Goal: Transaction & Acquisition: Purchase product/service

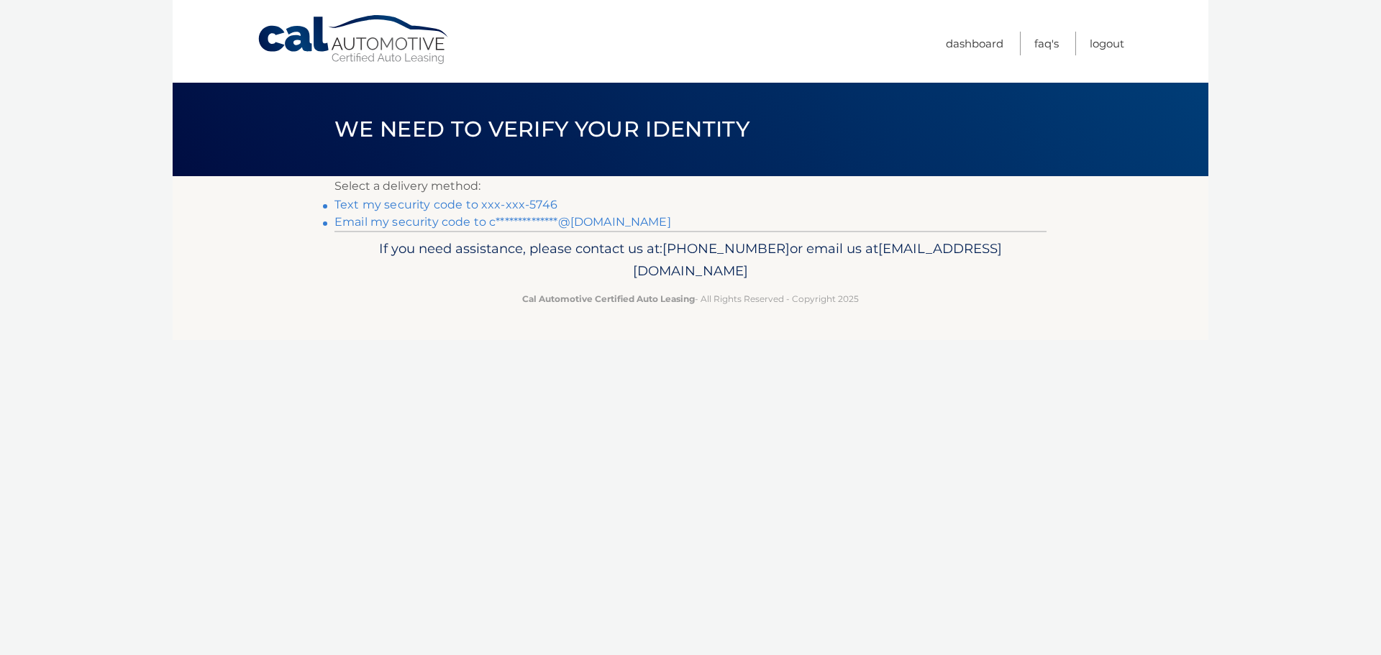
click at [504, 206] on link "Text my security code to xxx-xxx-5746" at bounding box center [446, 205] width 223 height 14
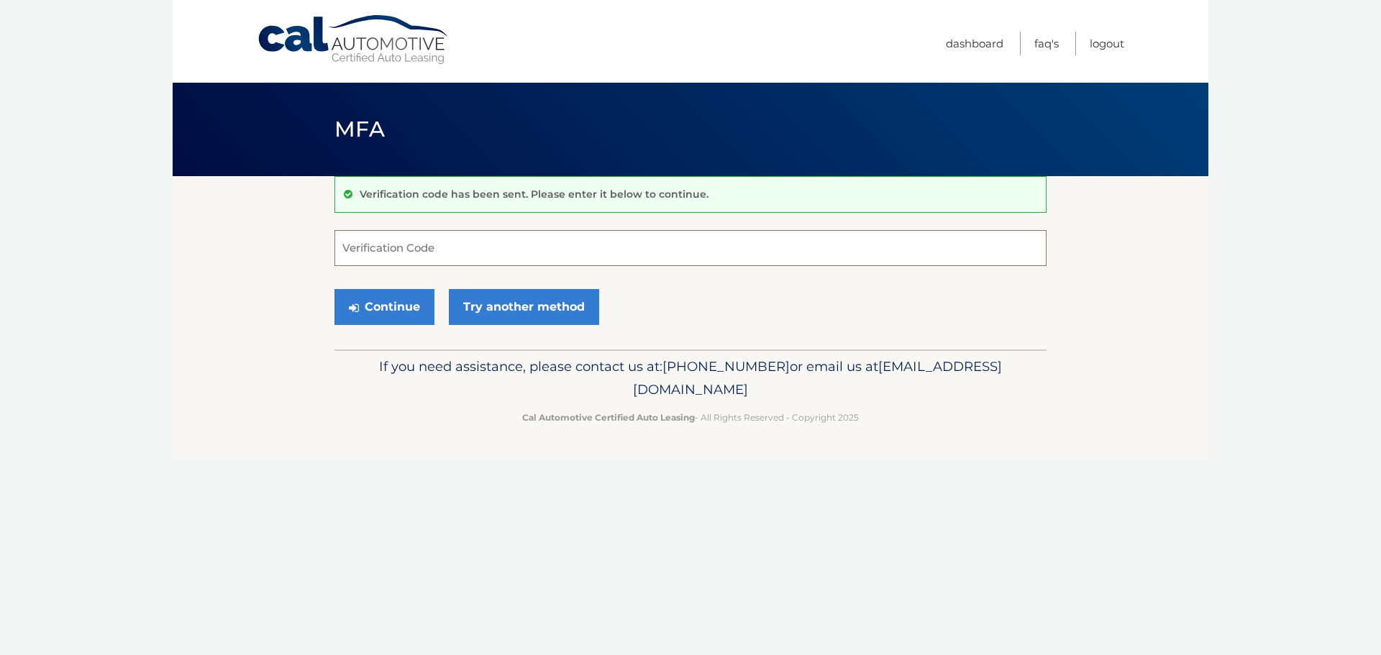
click at [474, 245] on input "Verification Code" at bounding box center [691, 248] width 712 height 36
type input "667182"
click at [407, 301] on button "Continue" at bounding box center [385, 307] width 100 height 36
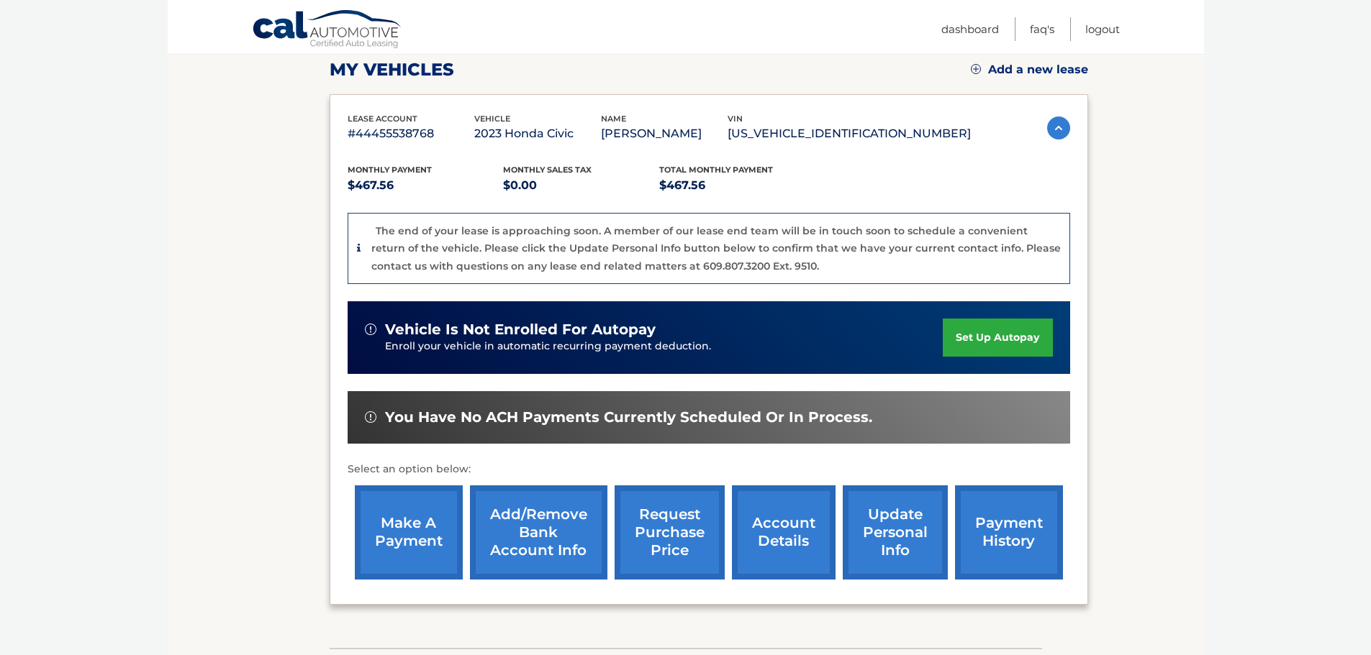
scroll to position [216, 0]
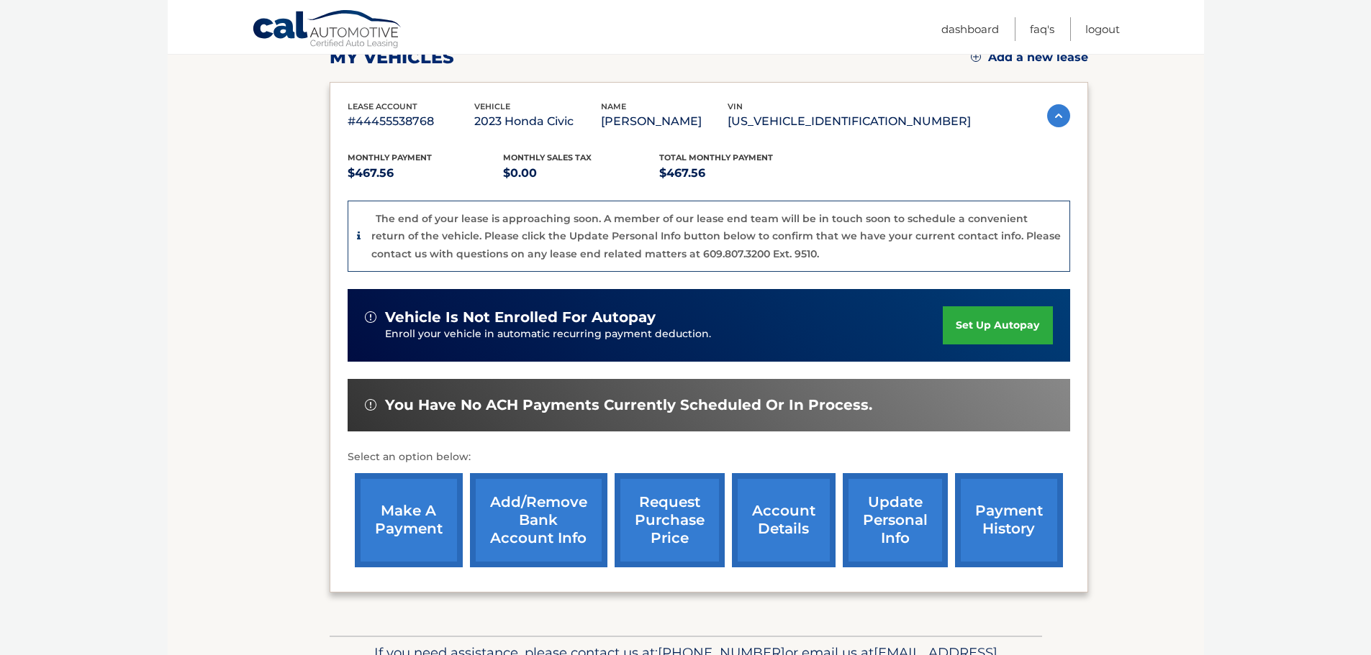
click at [394, 507] on link "make a payment" at bounding box center [409, 520] width 108 height 94
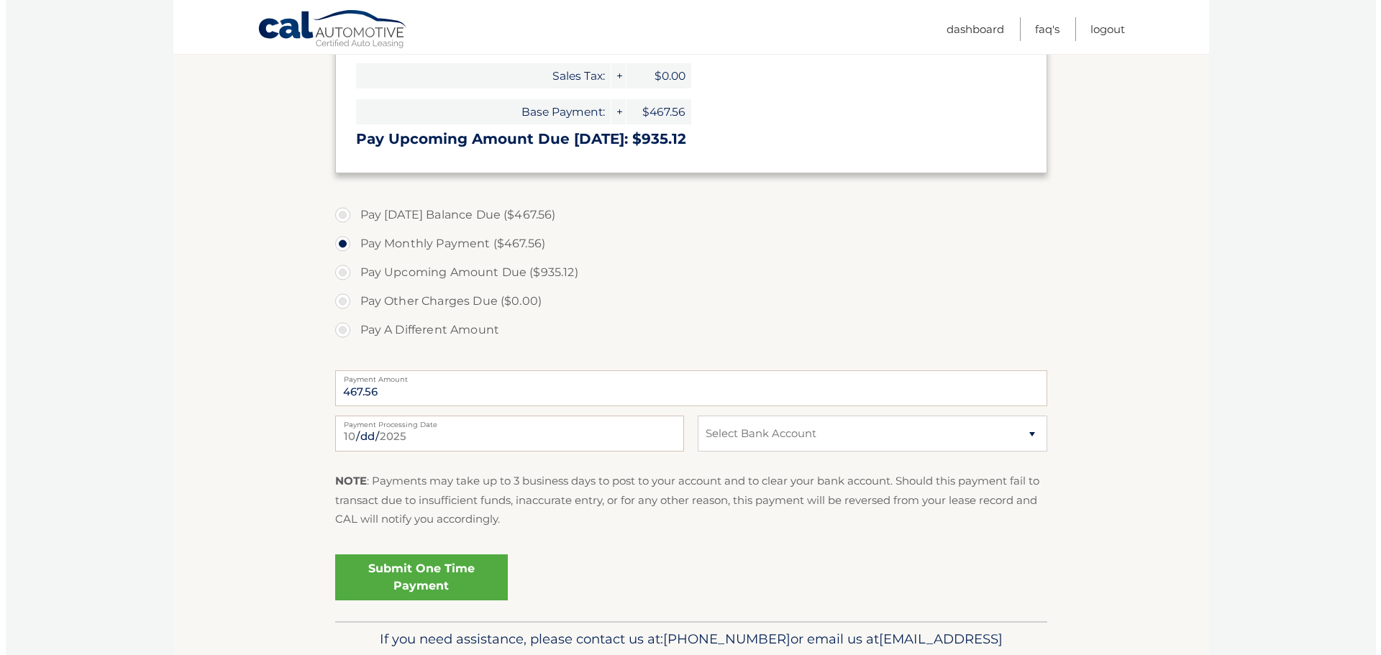
scroll to position [360, 0]
click at [756, 445] on select "Select Bank Account Checking BANK OF AMERICA N.A. *****4503 Checking BANK OF AM…" at bounding box center [866, 432] width 349 height 36
select select "Yjc1NmQ3NTMtOTMyYS00N2U2LWIwYmEtZjdkN2I5ZjA2ZTkz"
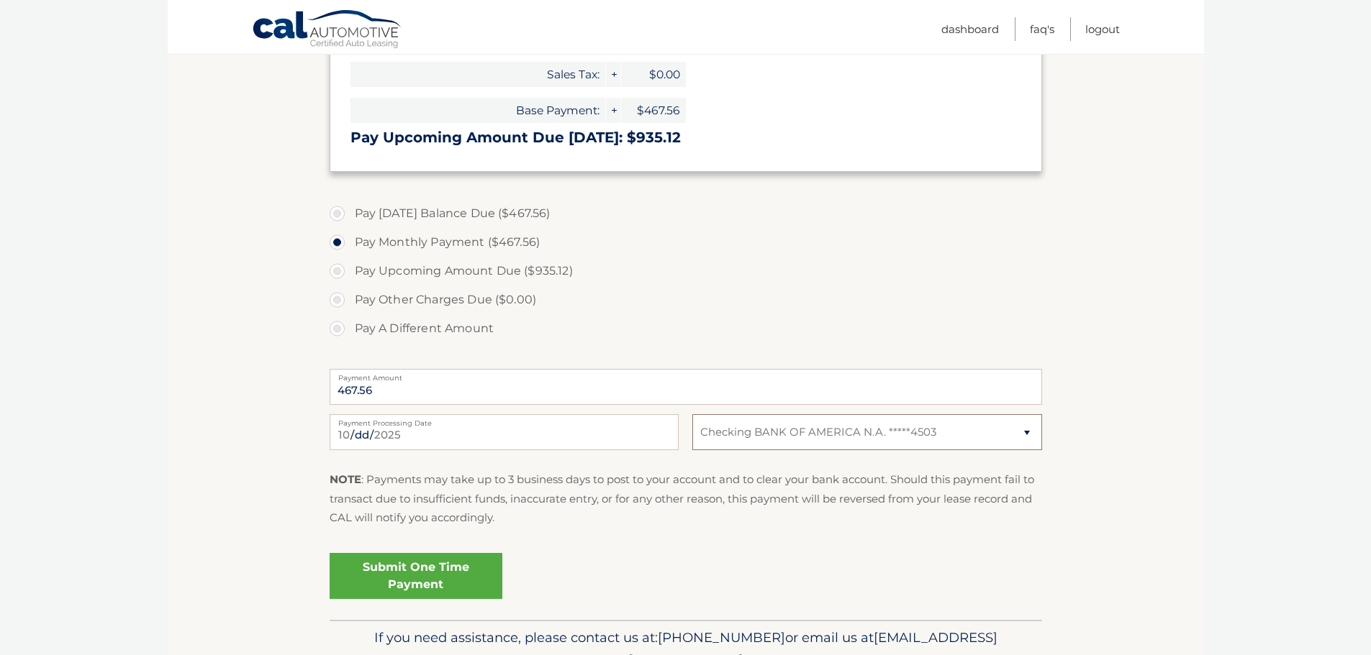
click at [692, 414] on select "Select Bank Account Checking BANK OF AMERICA N.A. *****4503 Checking BANK OF AM…" at bounding box center [866, 432] width 349 height 36
click at [454, 568] on link "Submit One Time Payment" at bounding box center [416, 576] width 173 height 46
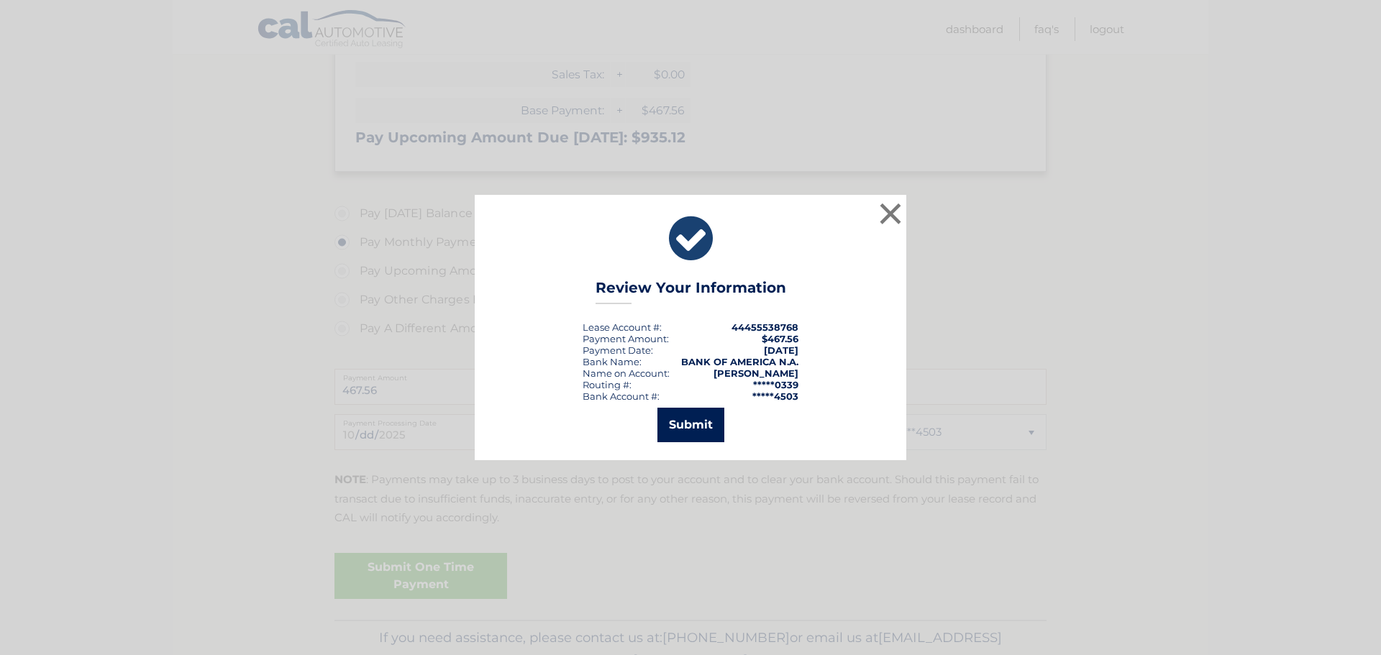
click at [681, 410] on button "Submit" at bounding box center [691, 425] width 67 height 35
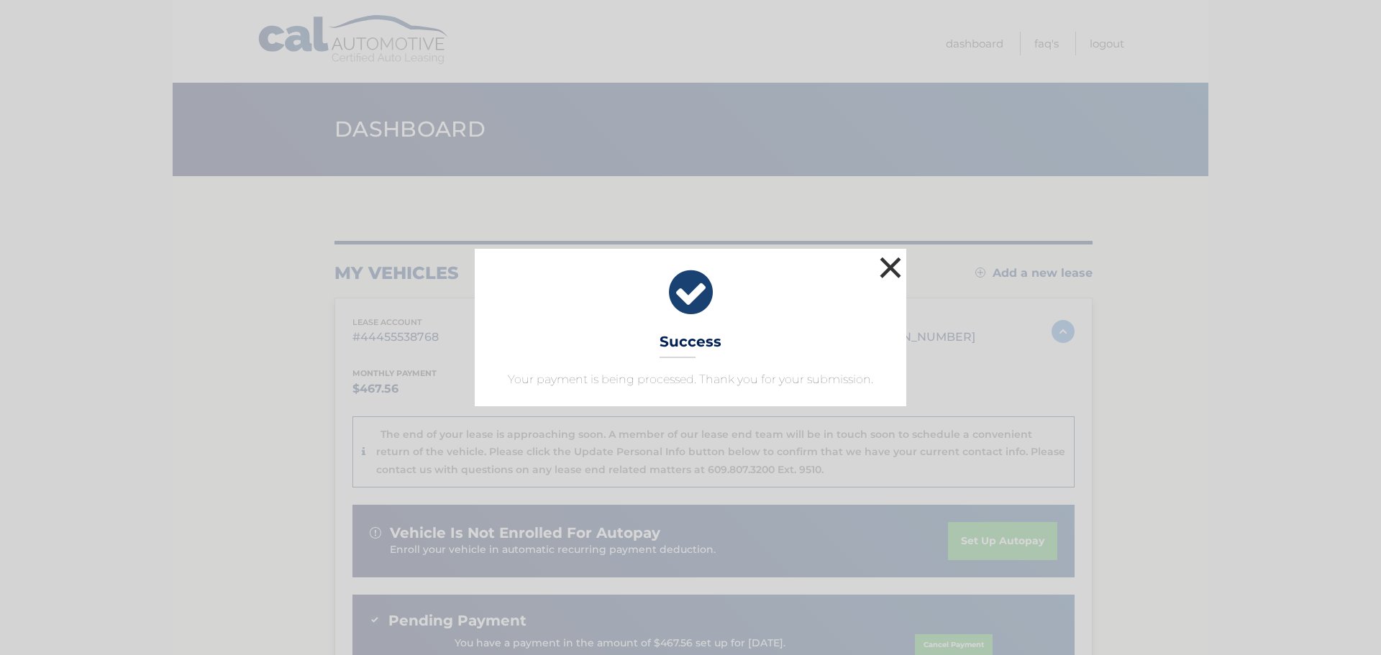
click at [889, 273] on button "×" at bounding box center [890, 267] width 29 height 29
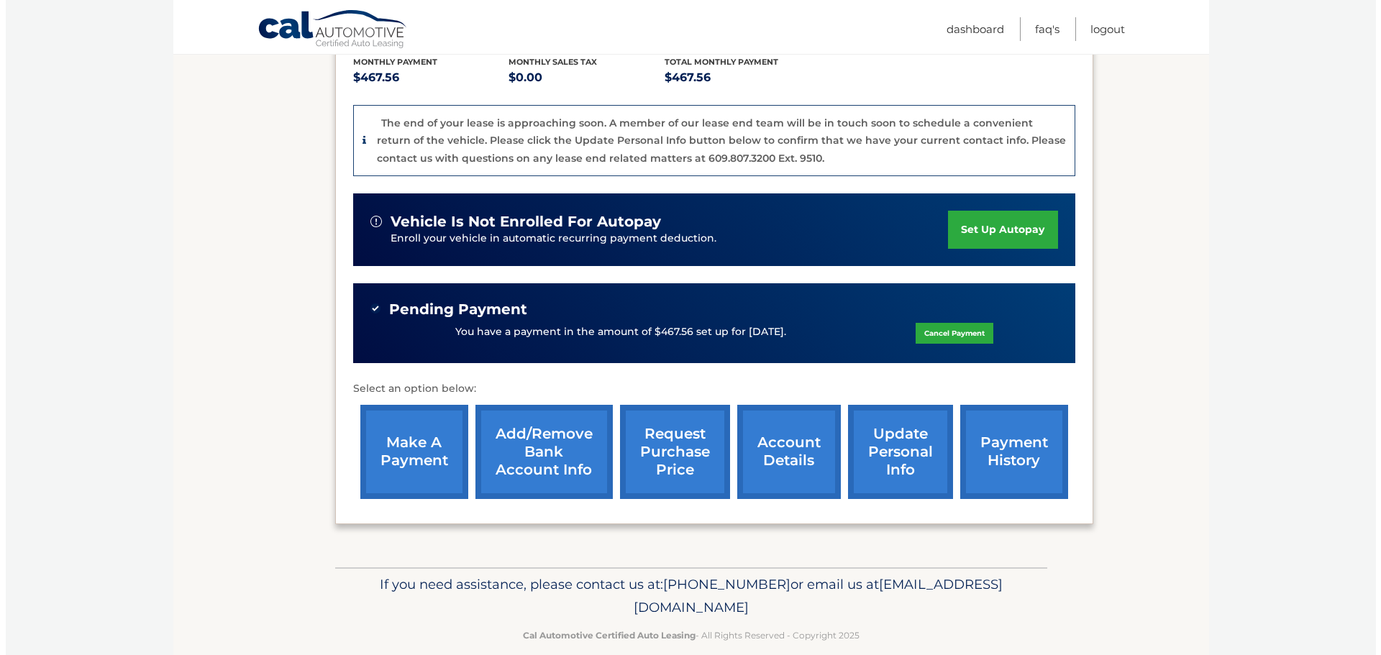
scroll to position [333, 0]
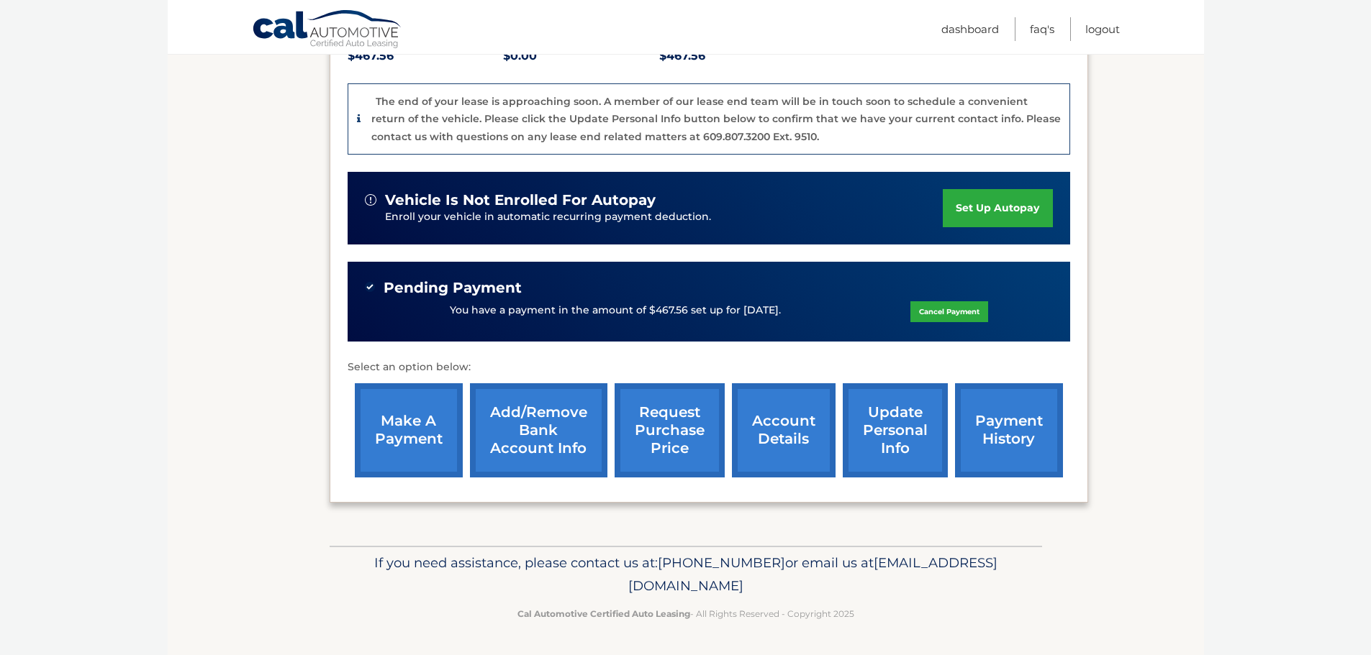
click at [672, 445] on link "request purchase price" at bounding box center [669, 431] width 110 height 94
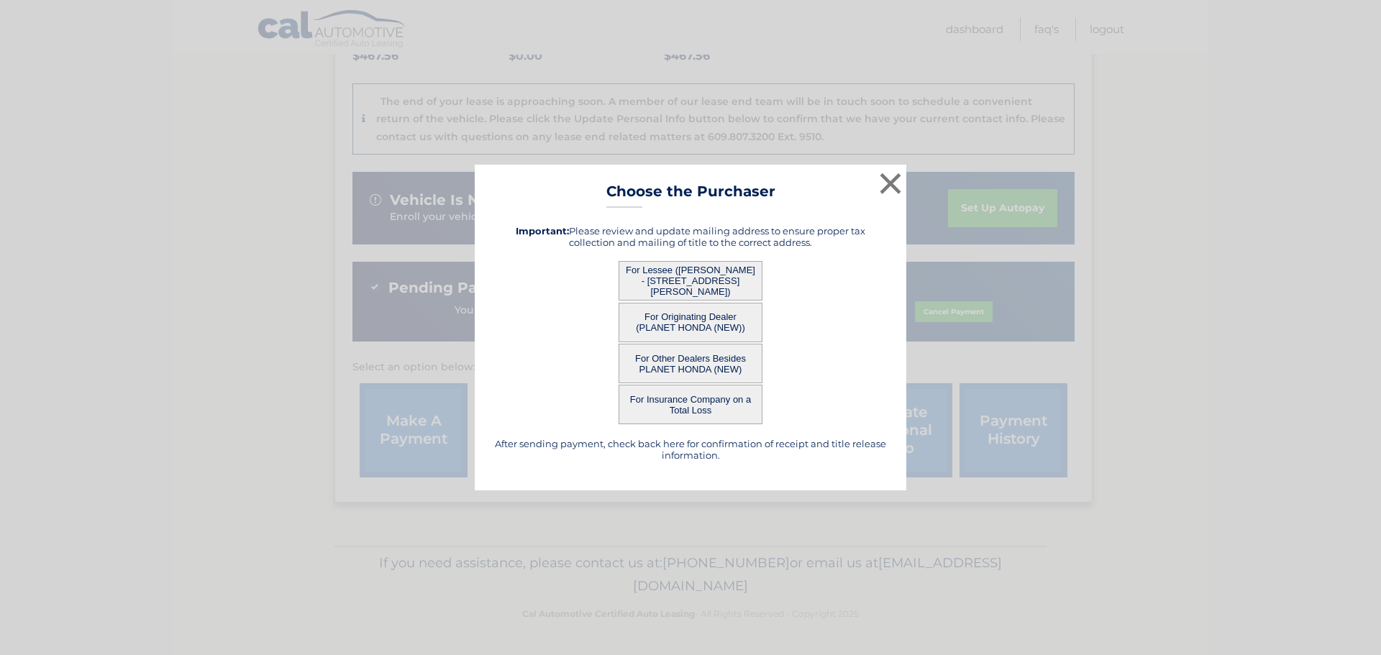
click at [697, 281] on button "For Lessee ([PERSON_NAME] - [STREET_ADDRESS][PERSON_NAME])" at bounding box center [691, 281] width 144 height 40
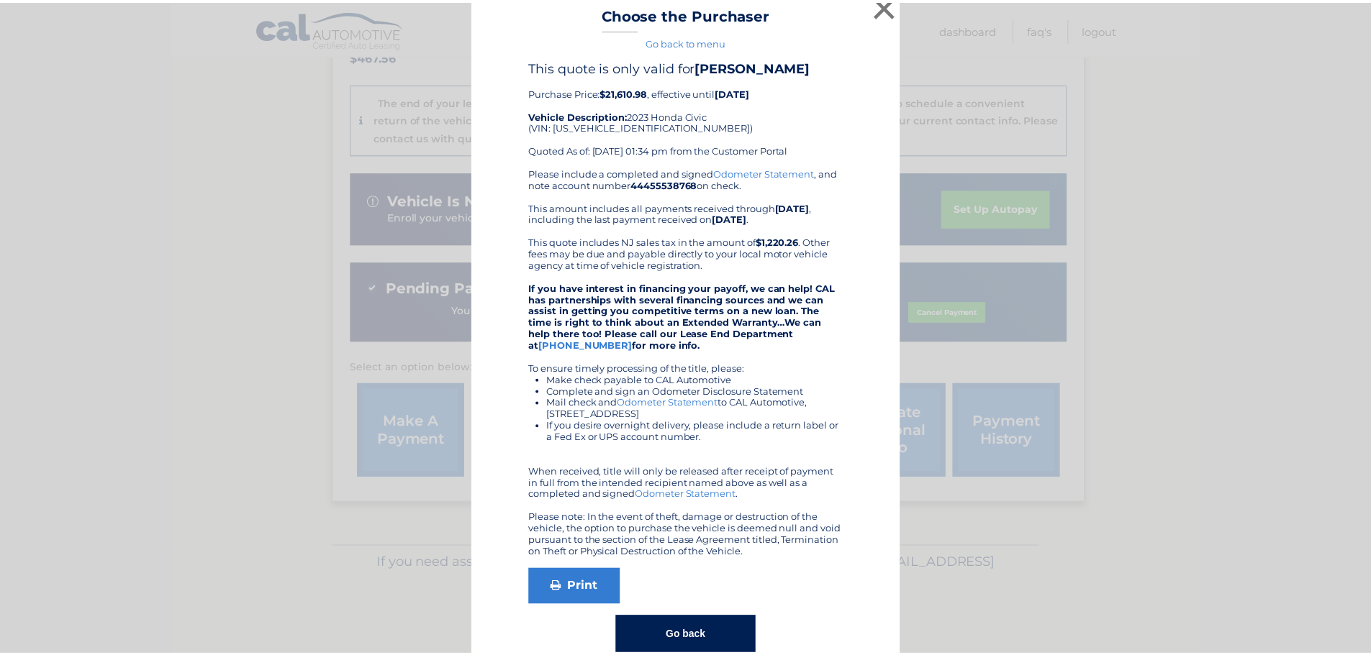
scroll to position [0, 0]
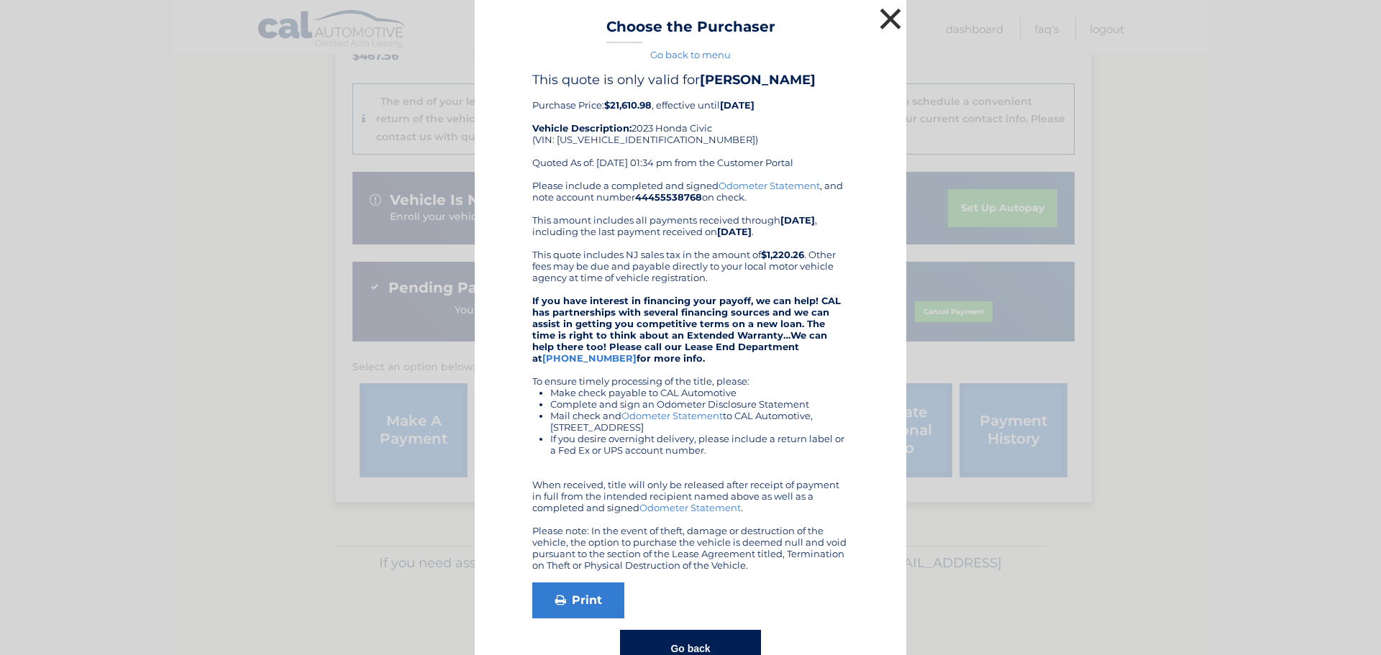
click at [892, 22] on button "×" at bounding box center [890, 18] width 29 height 29
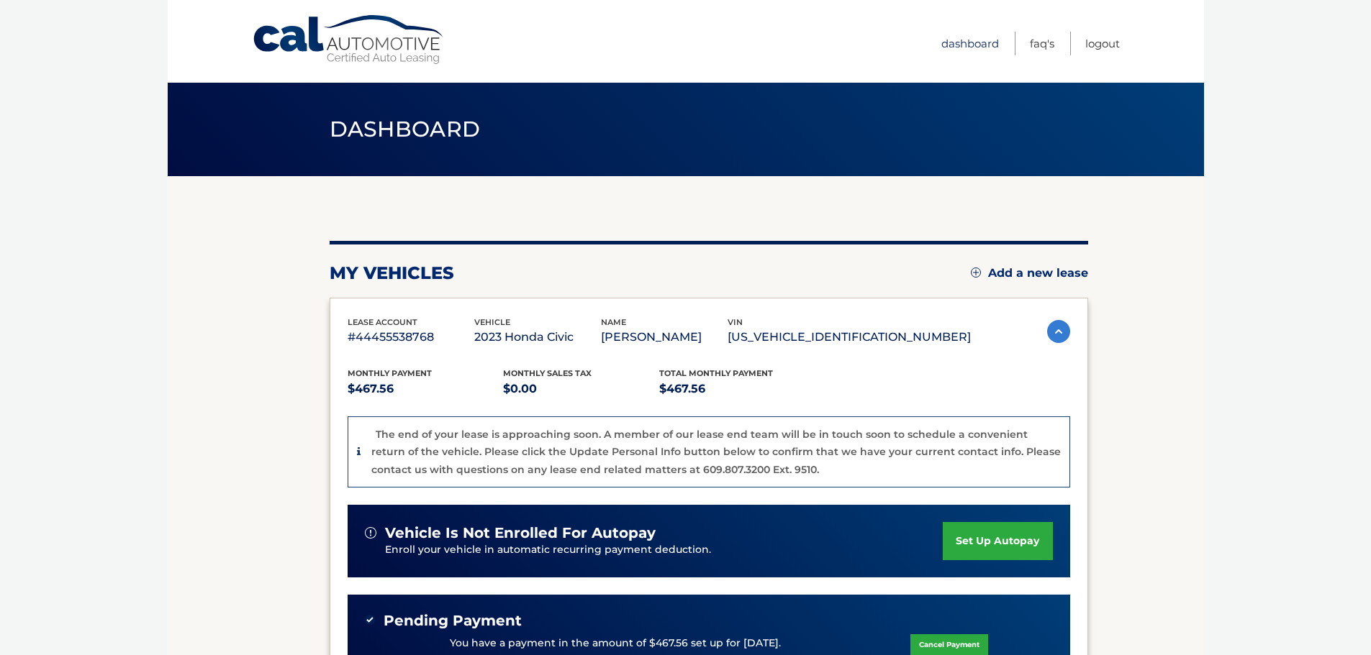
click at [974, 42] on link "Dashboard" at bounding box center [970, 44] width 58 height 24
drag, startPoint x: 807, startPoint y: 336, endPoint x: 909, endPoint y: 338, distance: 102.2
click at [946, 330] on div "lease account #44455538768 vehicle 2023 Honda Civic name [PERSON_NAME] vin [US_…" at bounding box center [659, 332] width 623 height 32
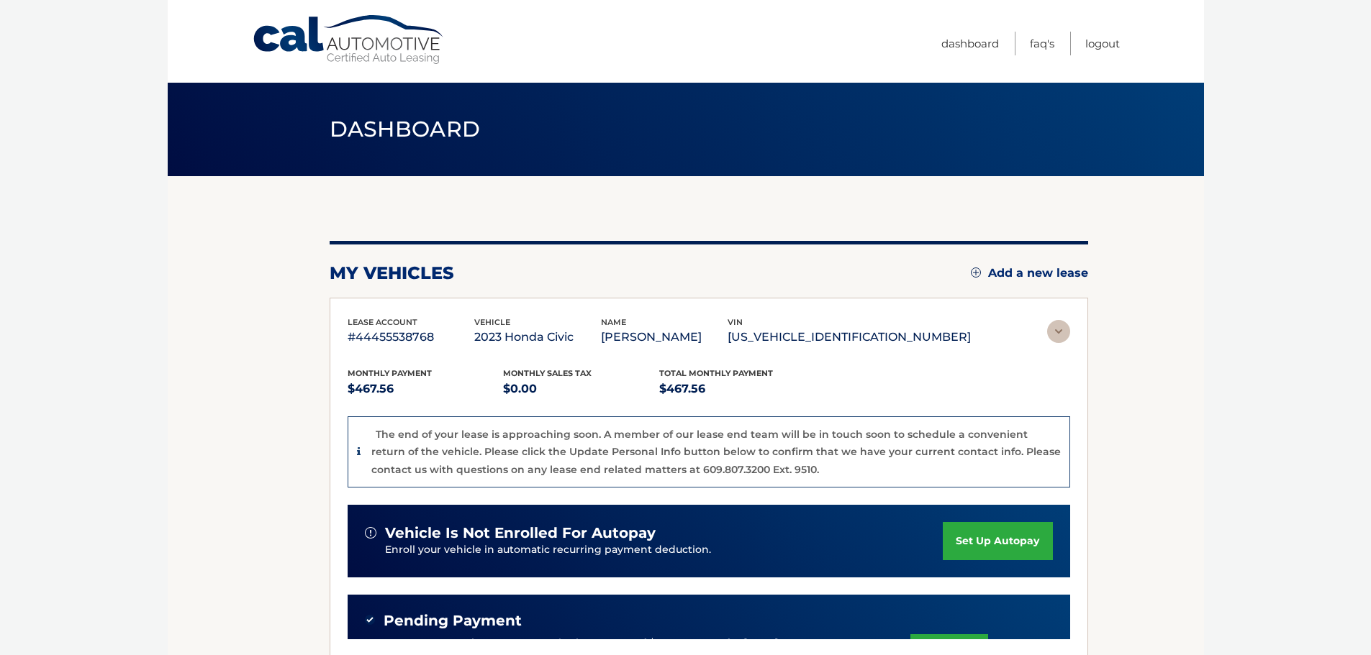
click at [887, 340] on p "[US_VEHICLE_IDENTIFICATION_NUMBER]" at bounding box center [848, 337] width 243 height 20
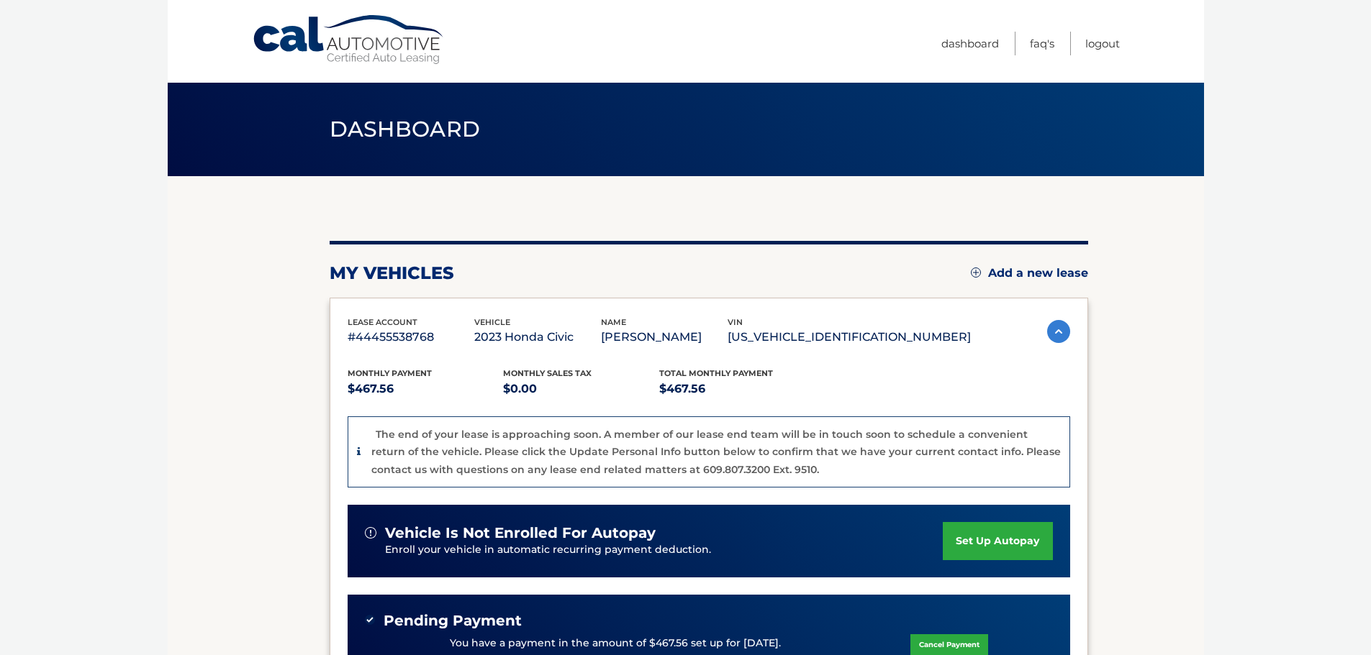
drag, startPoint x: 815, startPoint y: 340, endPoint x: 937, endPoint y: 337, distance: 122.4
click at [940, 337] on p "[US_VEHICLE_IDENTIFICATION_NUMBER]" at bounding box center [848, 337] width 243 height 20
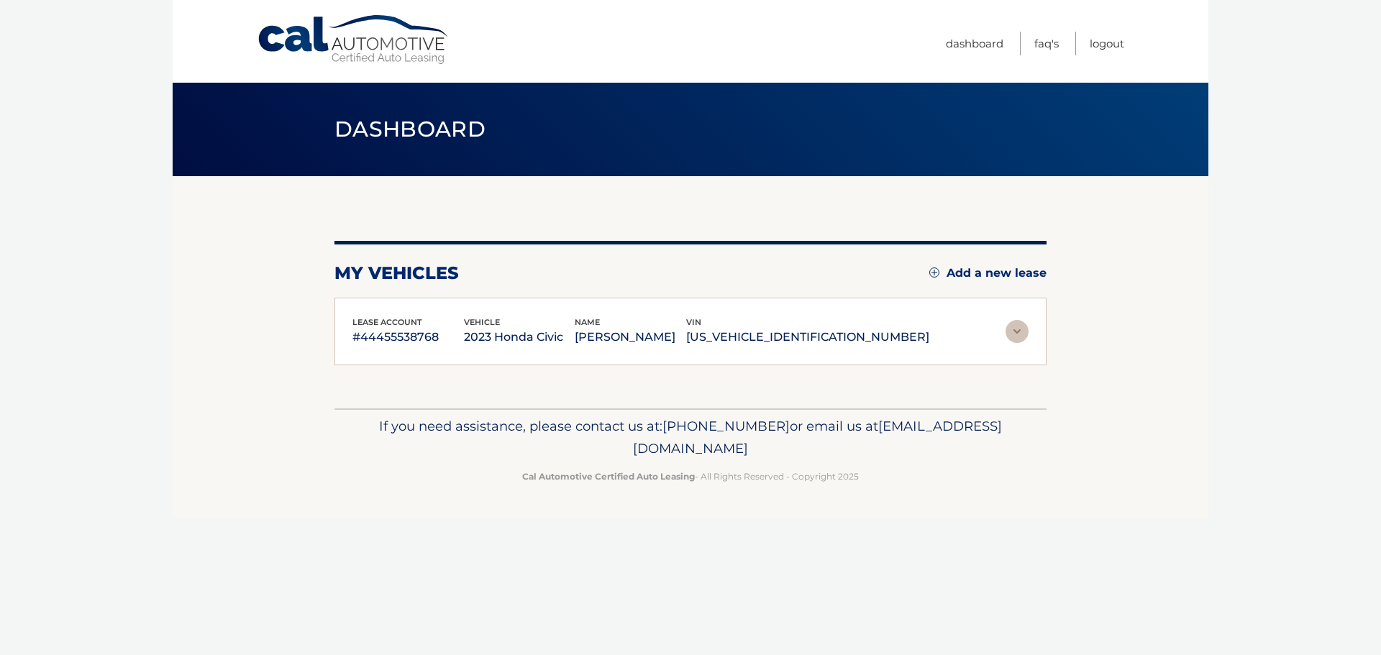
copy p "[US_VEHICLE_IDENTIFICATION_NUMBER]"
click at [1022, 328] on img at bounding box center [1017, 331] width 23 height 23
